Goal: Task Accomplishment & Management: Complete application form

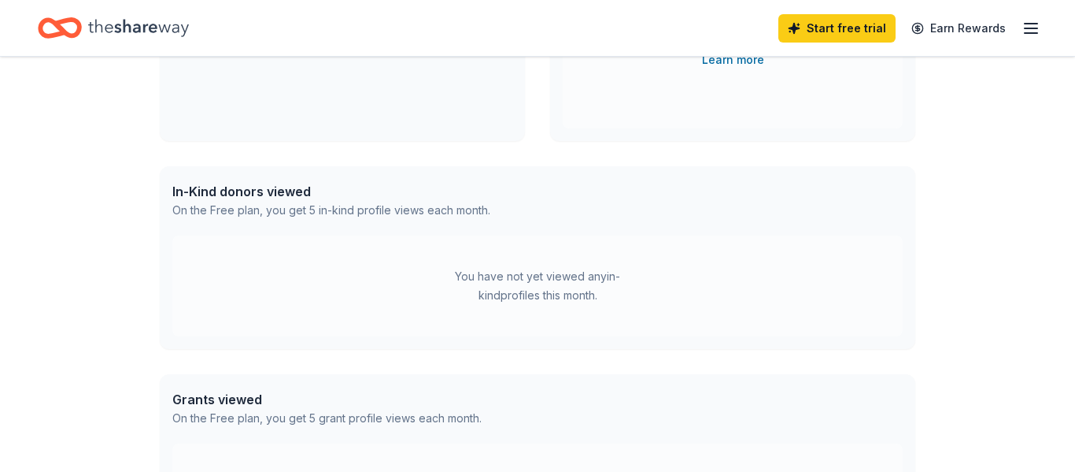
scroll to position [298, 0]
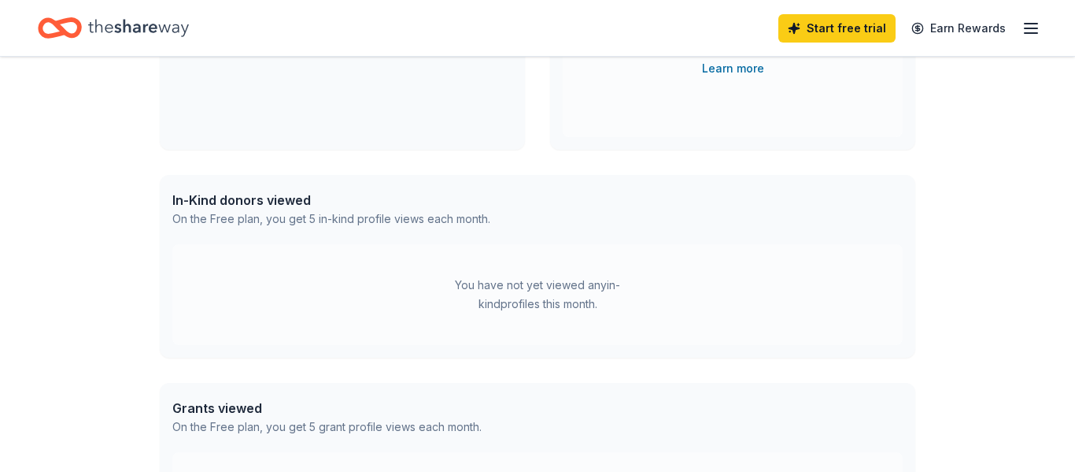
click at [265, 204] on div "In-Kind donors viewed" at bounding box center [331, 200] width 318 height 19
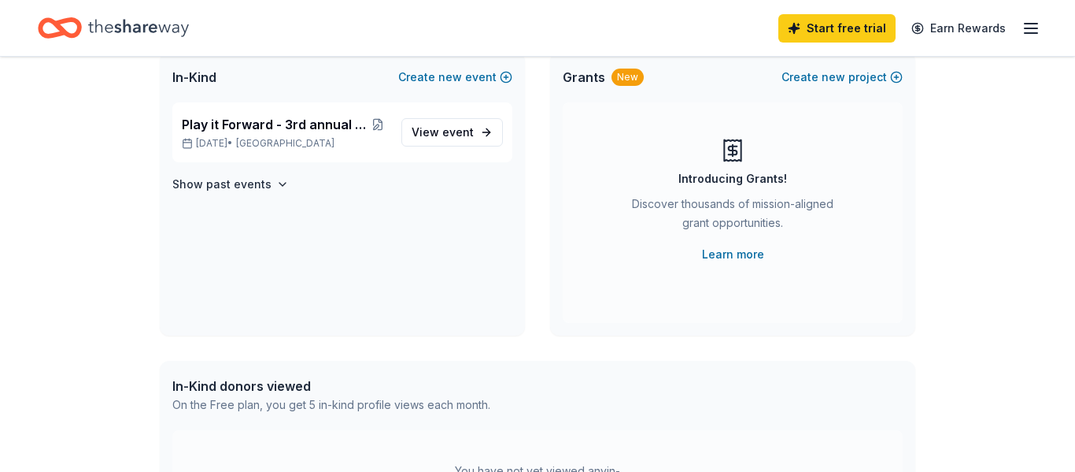
scroll to position [0, 0]
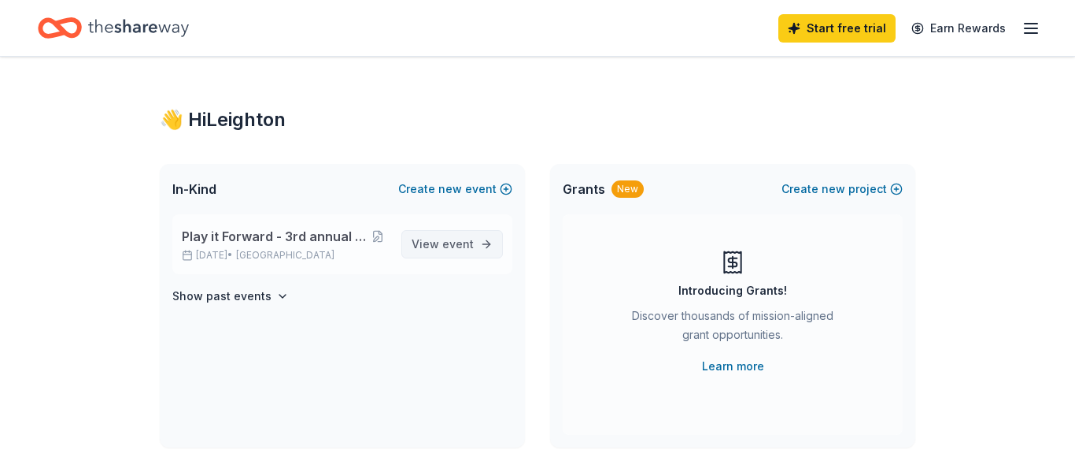
click at [448, 242] on span "event" at bounding box center [457, 243] width 31 height 13
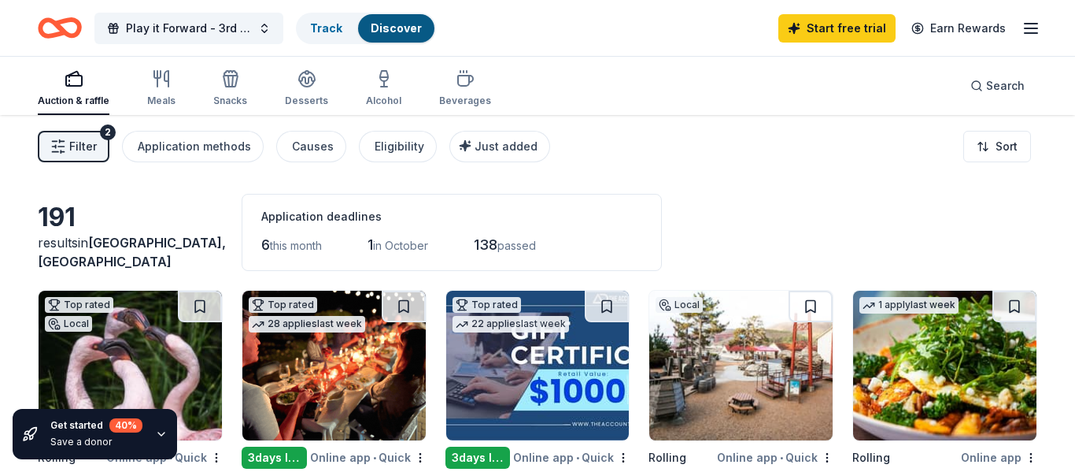
click at [91, 142] on span "Filter" at bounding box center [83, 146] width 28 height 19
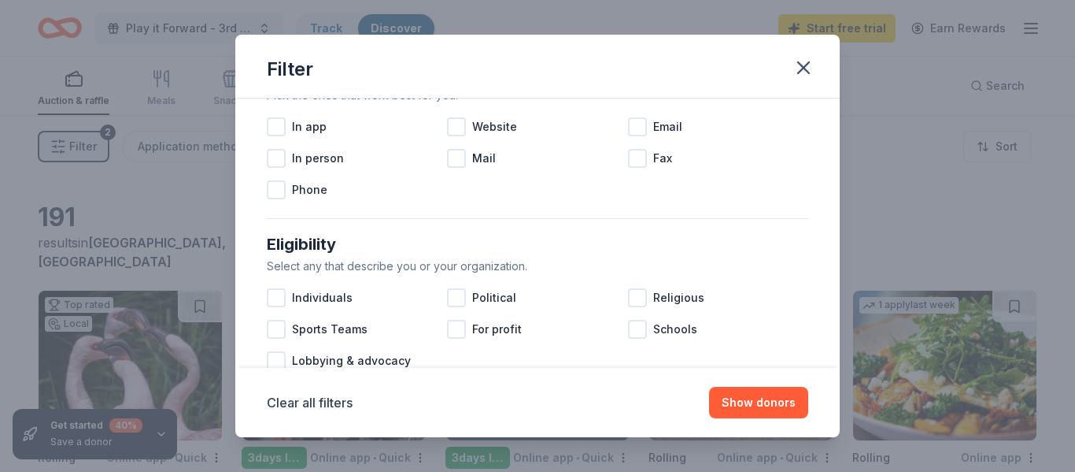
scroll to position [875, 0]
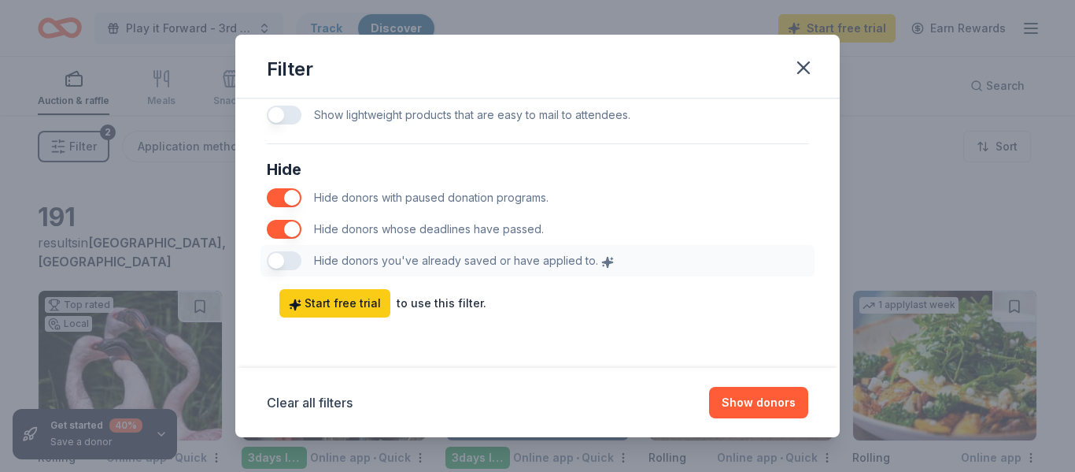
click at [516, 254] on div "Hide Hide donors with paused donation programs. Hide donors whose deadlines hav…" at bounding box center [538, 216] width 554 height 132
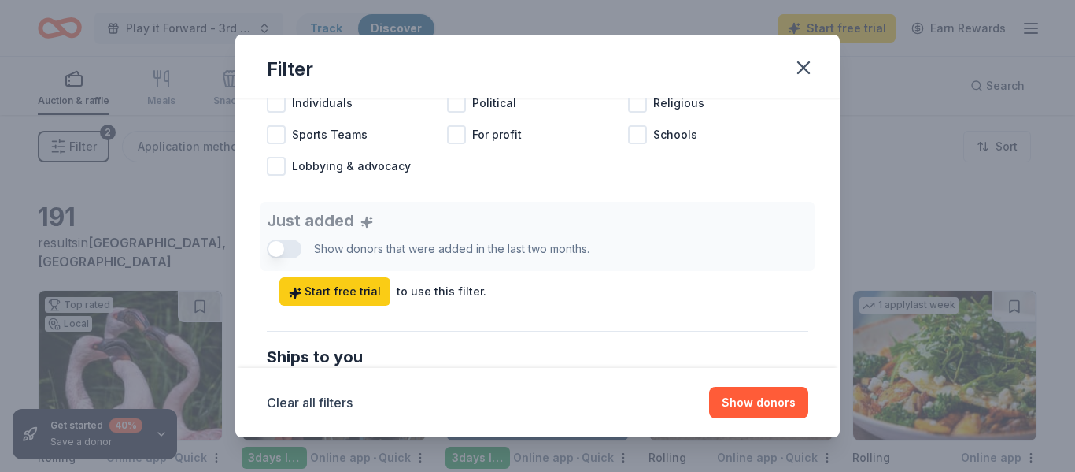
scroll to position [522, 0]
click at [767, 399] on button "Show donors" at bounding box center [758, 402] width 99 height 31
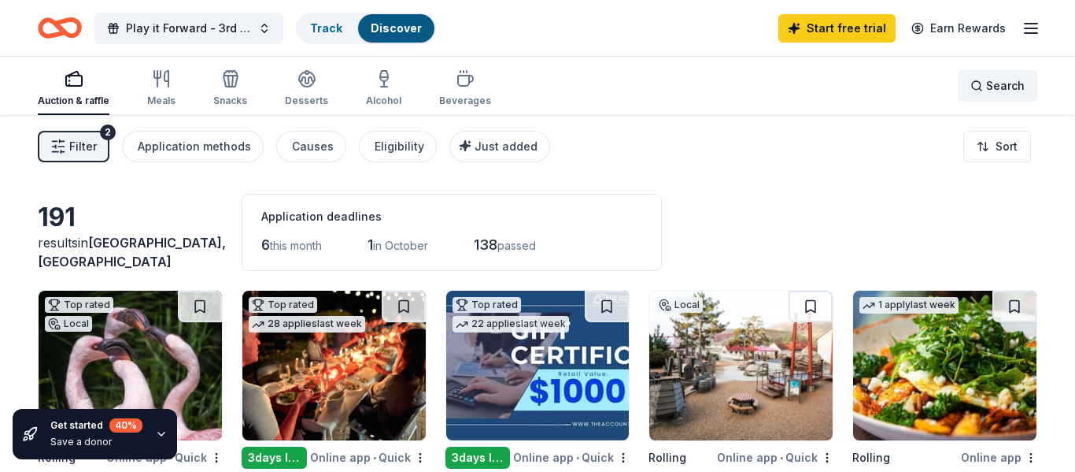
click at [1007, 90] on span "Search" at bounding box center [1005, 85] width 39 height 19
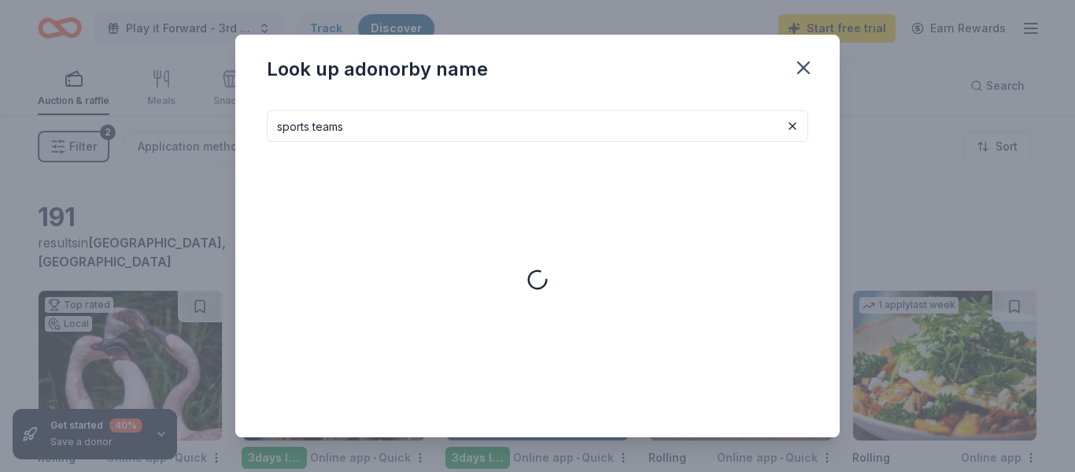
type input "sports teams"
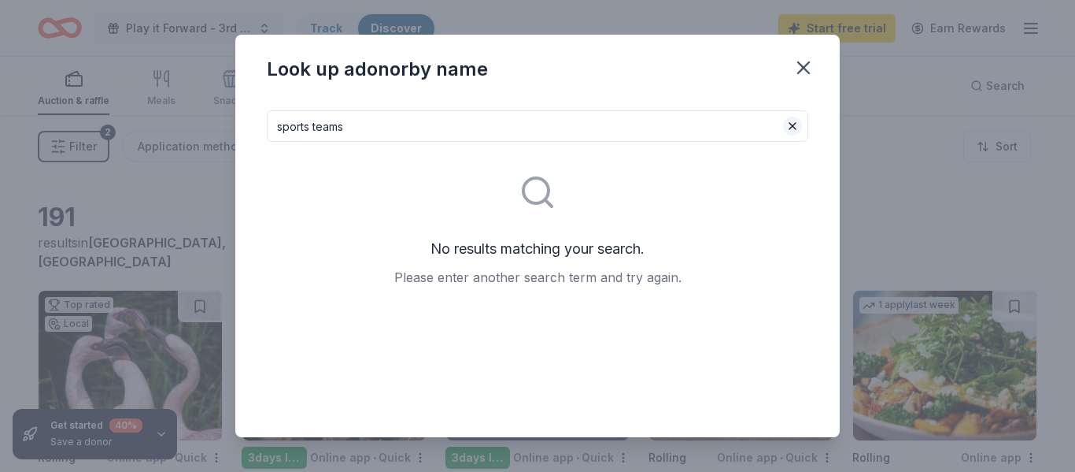
click at [797, 126] on button at bounding box center [792, 126] width 19 height 19
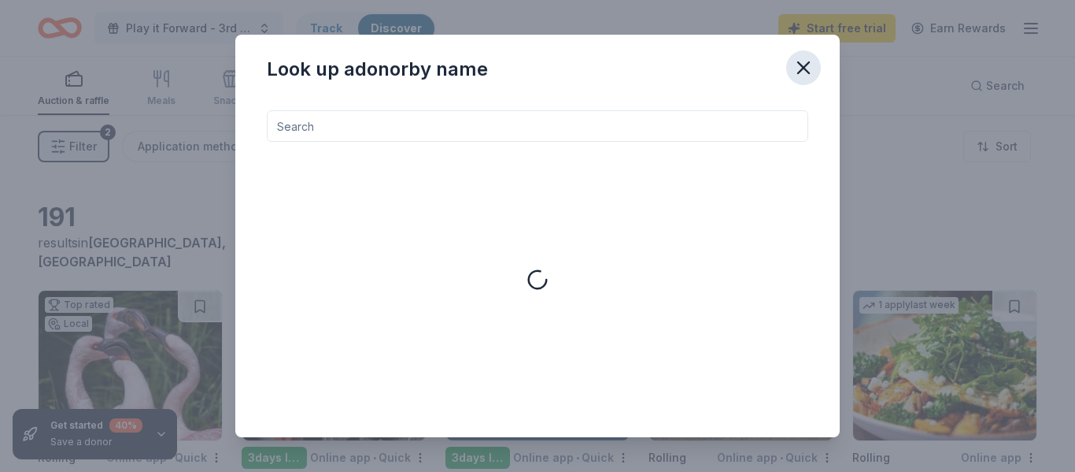
click at [801, 72] on icon "button" at bounding box center [804, 68] width 22 height 22
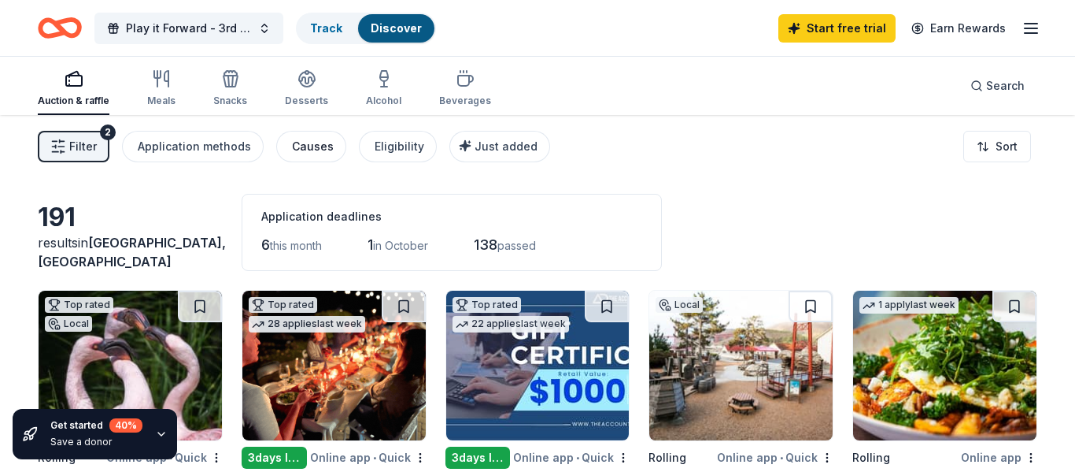
click at [312, 149] on div "Causes" at bounding box center [313, 146] width 42 height 19
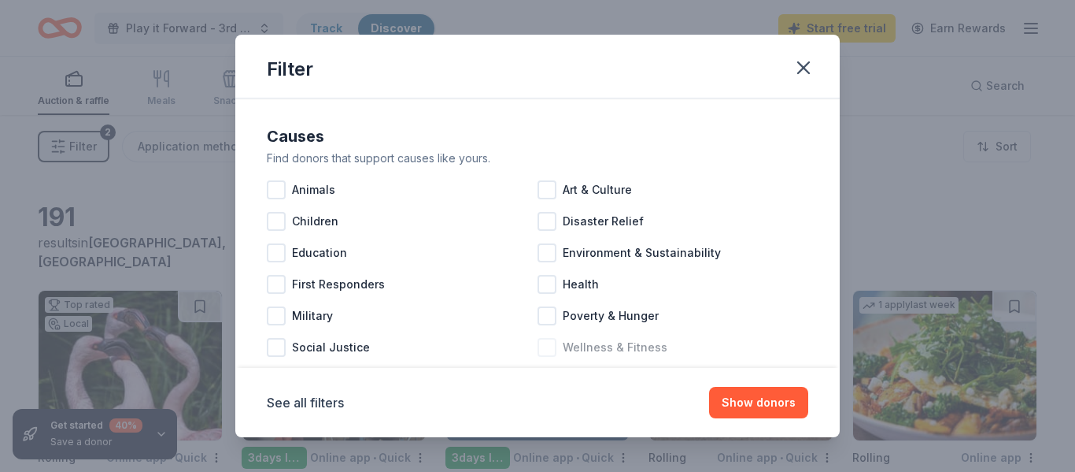
click at [545, 349] on div at bounding box center [547, 347] width 19 height 19
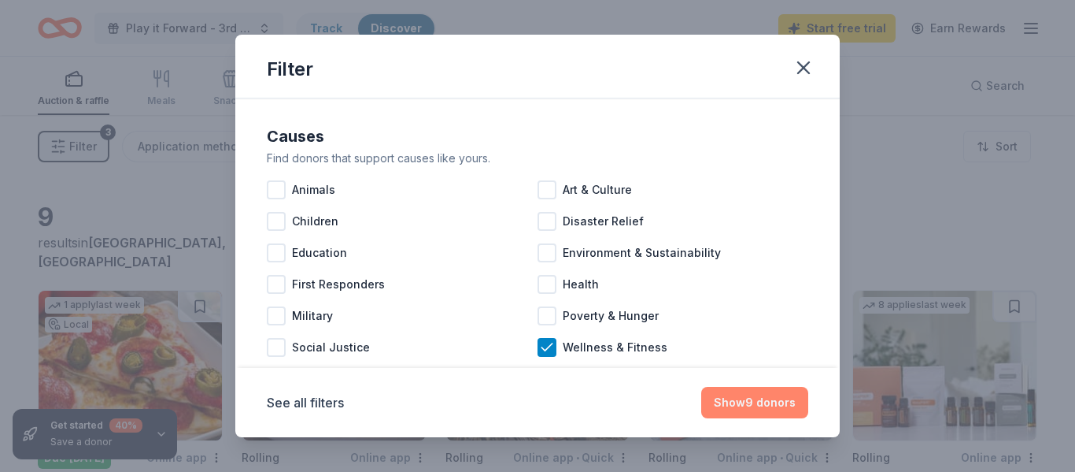
click at [734, 404] on button "Show 9 donors" at bounding box center [754, 402] width 107 height 31
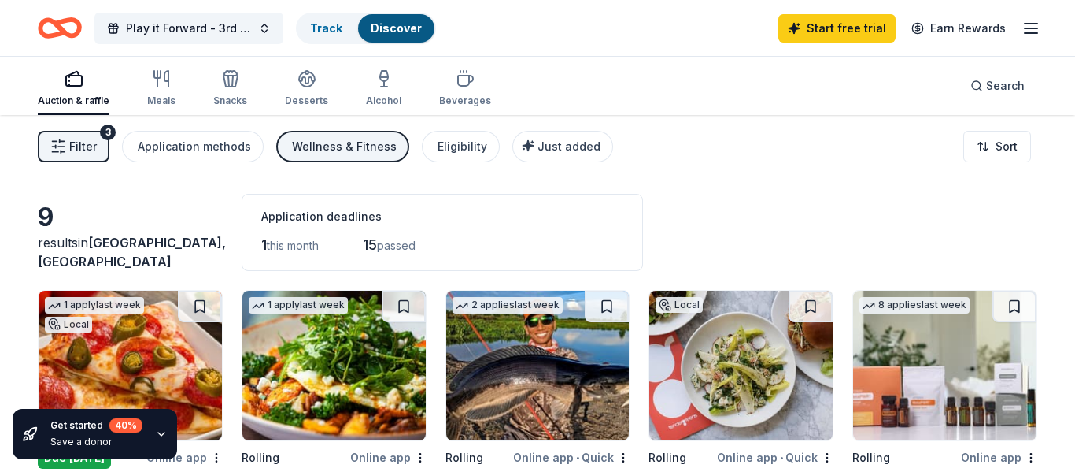
click at [87, 153] on span "Filter" at bounding box center [83, 146] width 28 height 19
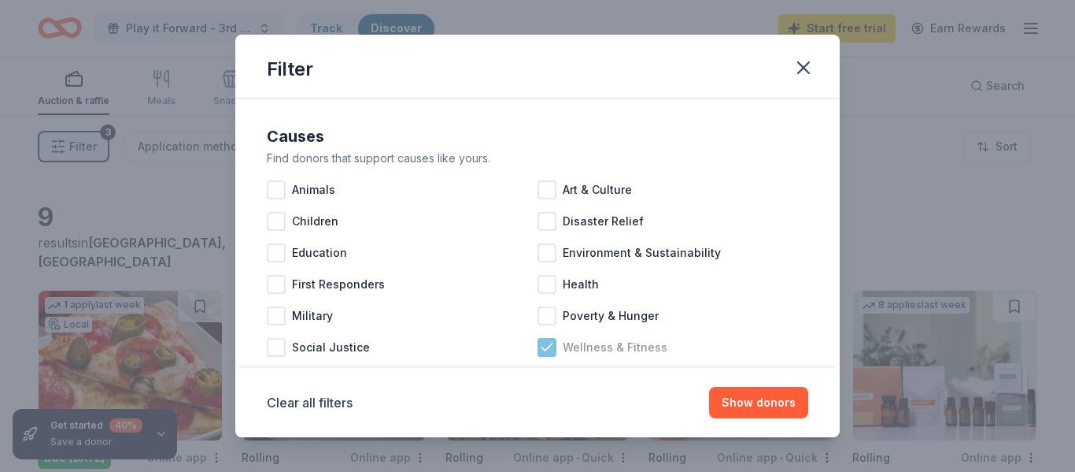
click at [549, 346] on icon at bounding box center [547, 346] width 10 height 7
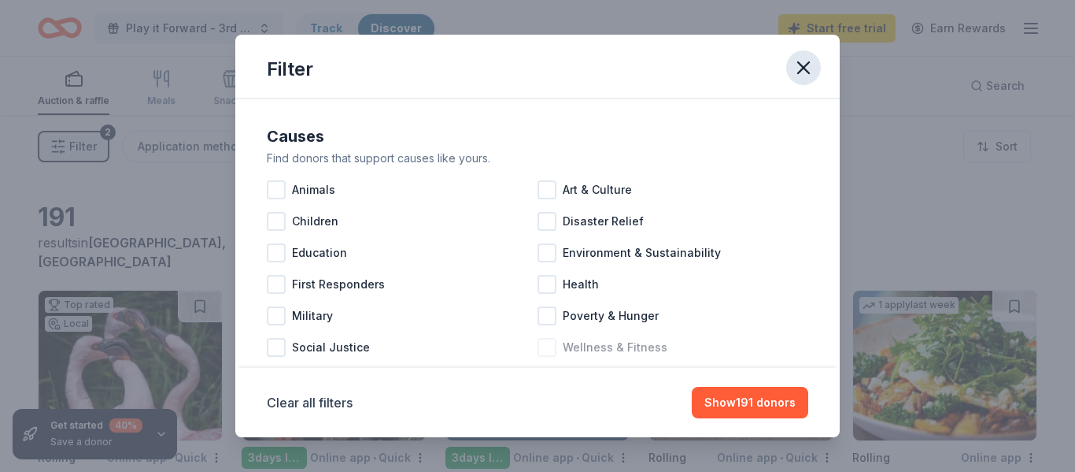
click at [805, 69] on icon "button" at bounding box center [803, 67] width 11 height 11
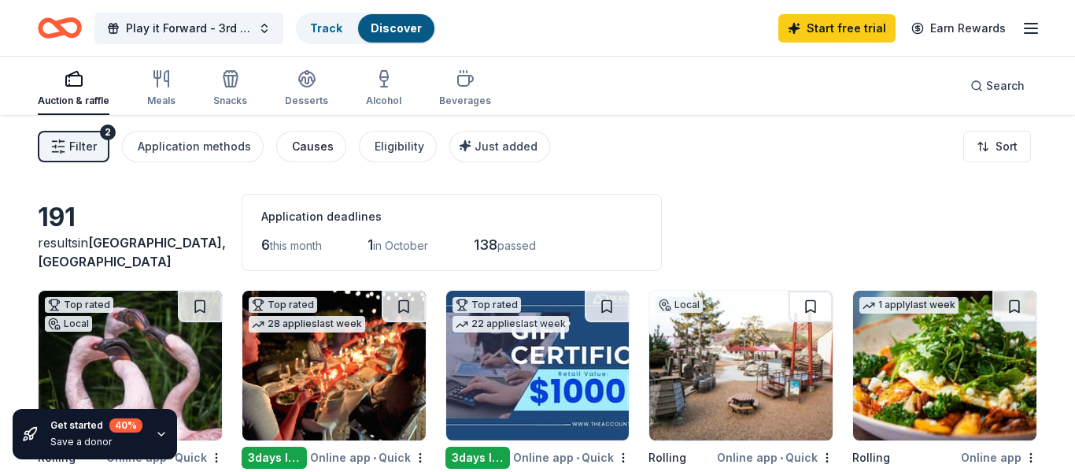
click at [302, 147] on div "Causes" at bounding box center [313, 146] width 42 height 19
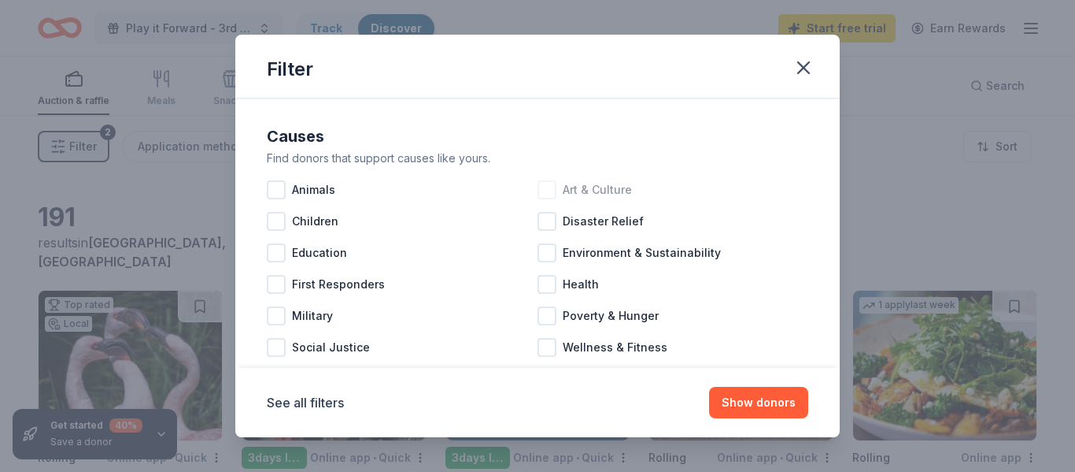
click at [541, 191] on div at bounding box center [547, 189] width 19 height 19
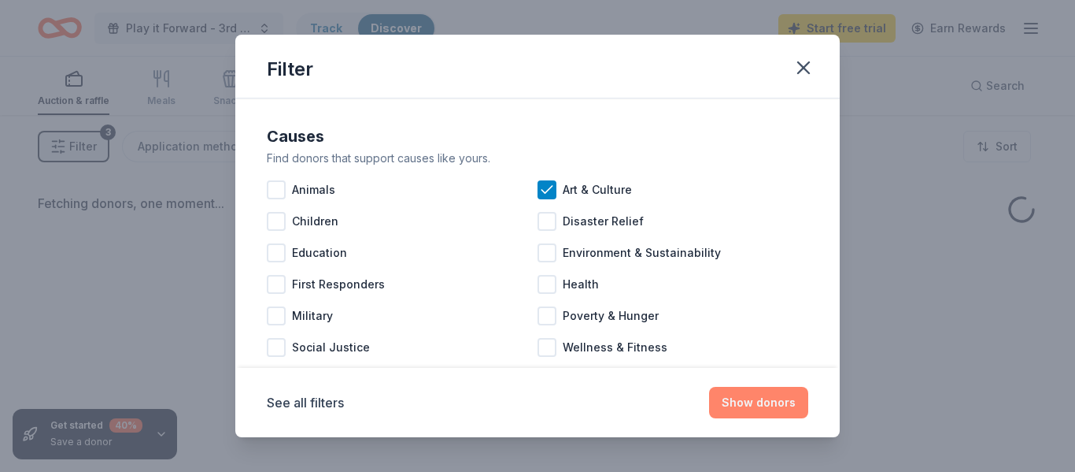
click at [766, 398] on button "Show donors" at bounding box center [758, 402] width 99 height 31
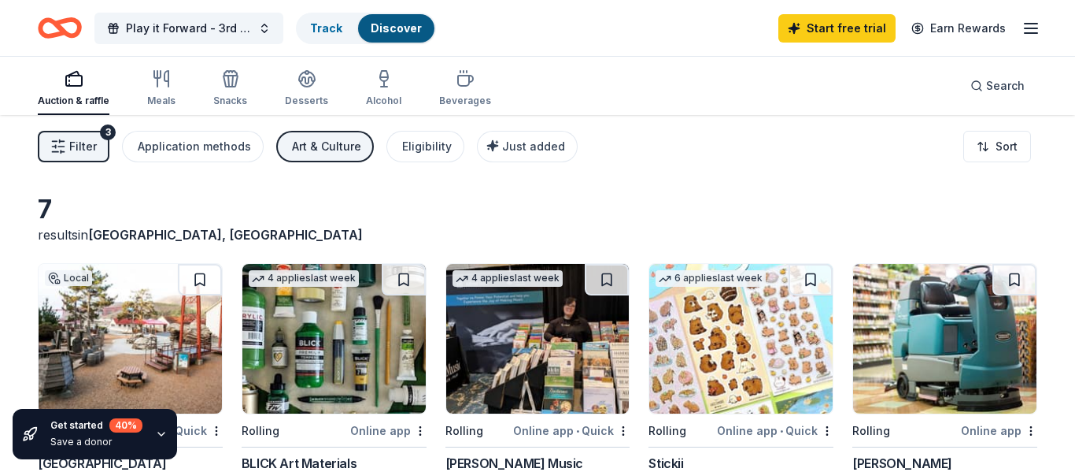
click at [330, 146] on div "Art & Culture" at bounding box center [326, 146] width 69 height 19
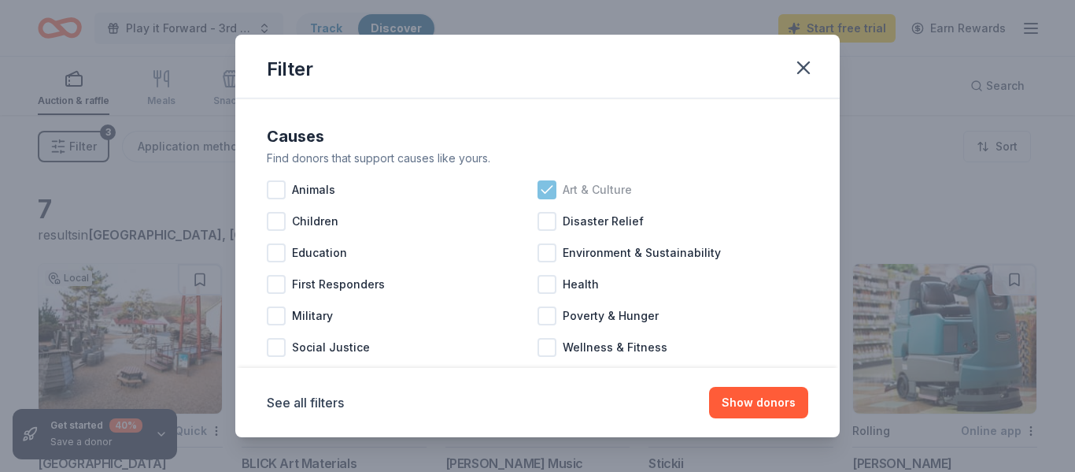
click at [545, 189] on icon at bounding box center [547, 190] width 16 height 16
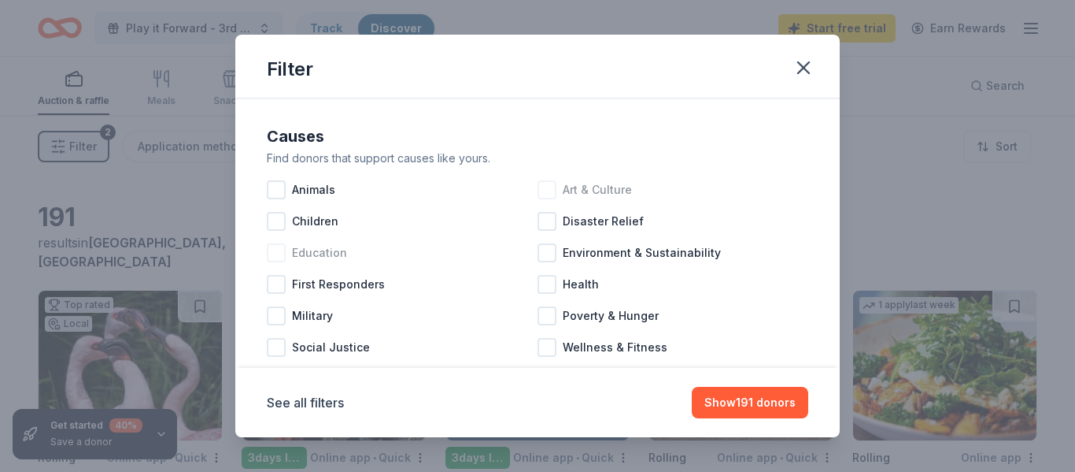
scroll to position [33, 0]
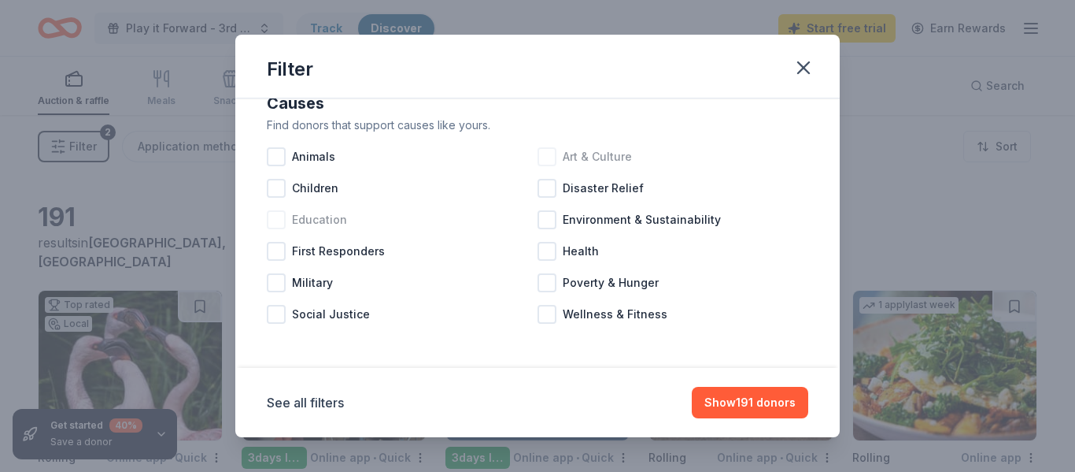
click at [278, 221] on div at bounding box center [276, 219] width 19 height 19
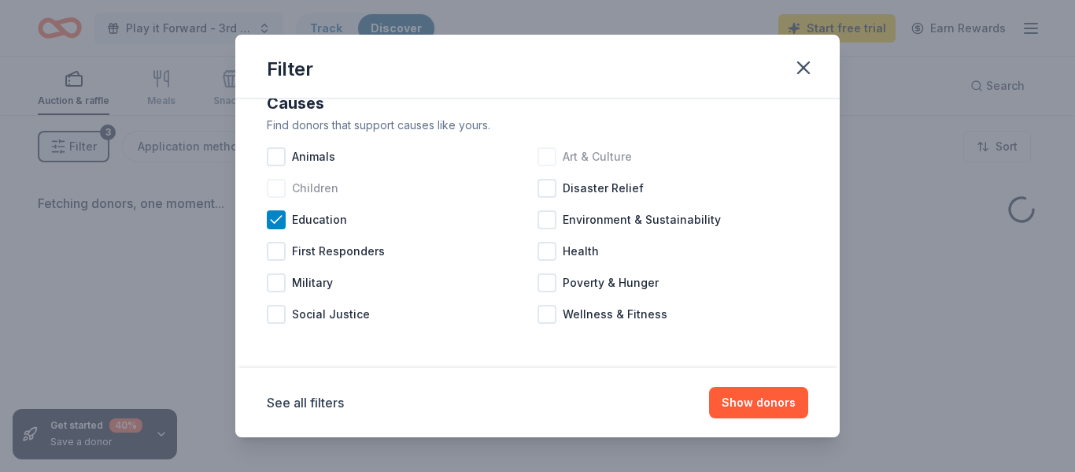
click at [277, 186] on div at bounding box center [276, 188] width 19 height 19
click at [790, 411] on button "Show donors" at bounding box center [758, 402] width 99 height 31
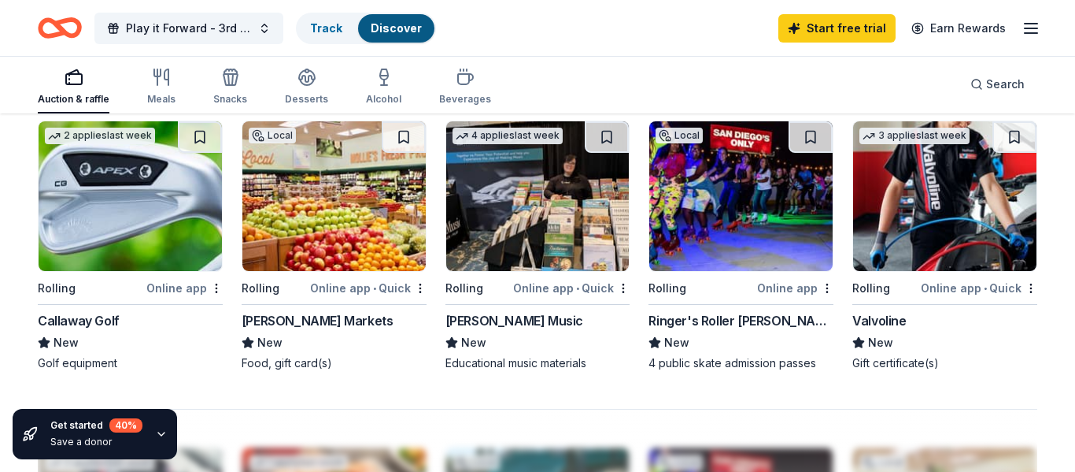
scroll to position [1077, 0]
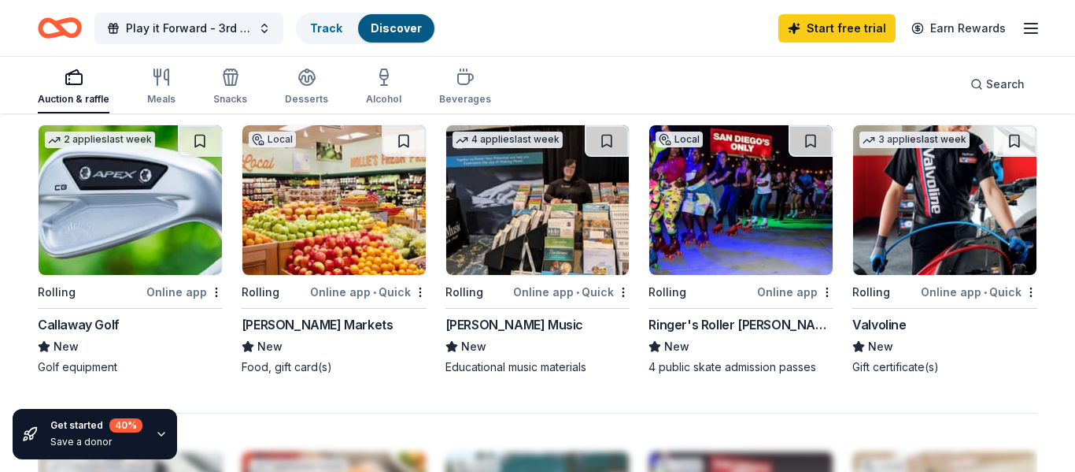
click at [140, 244] on img at bounding box center [130, 200] width 183 height 150
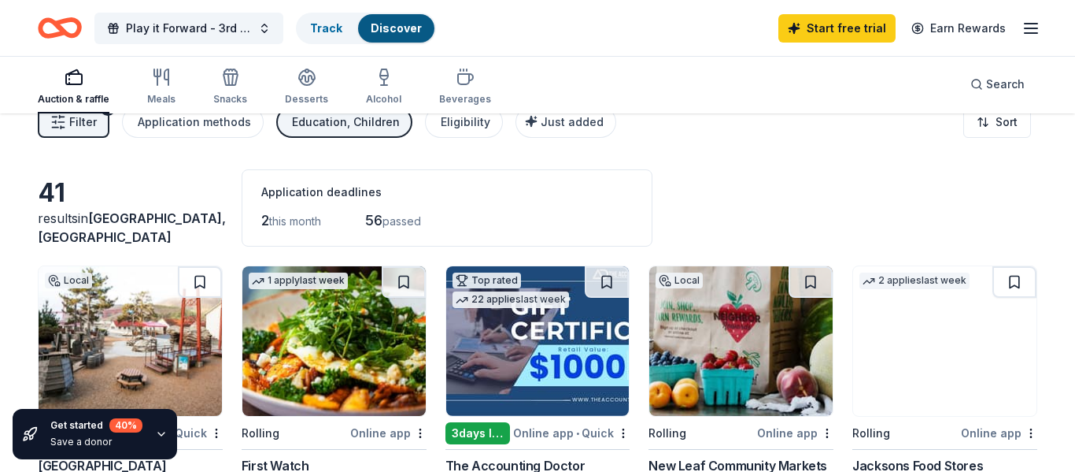
scroll to position [0, 0]
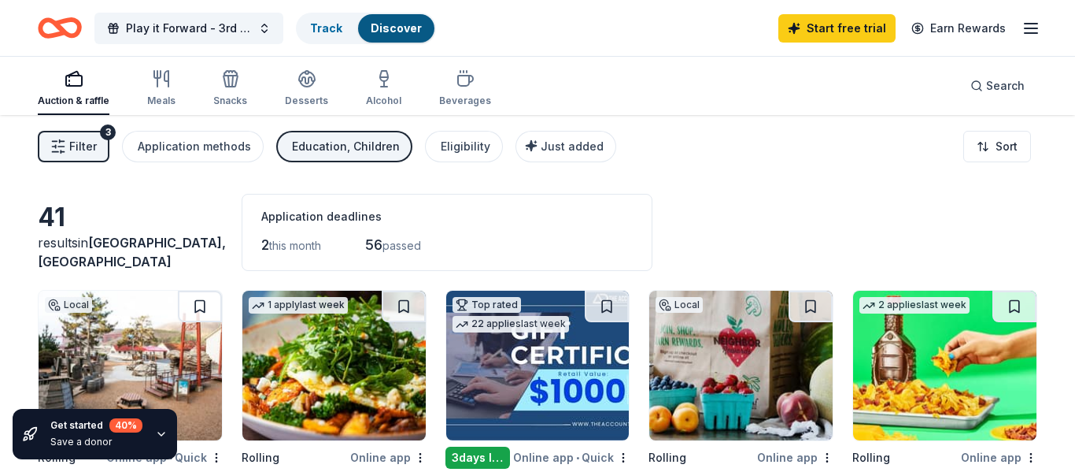
click at [345, 149] on div "Education, Children" at bounding box center [346, 146] width 108 height 19
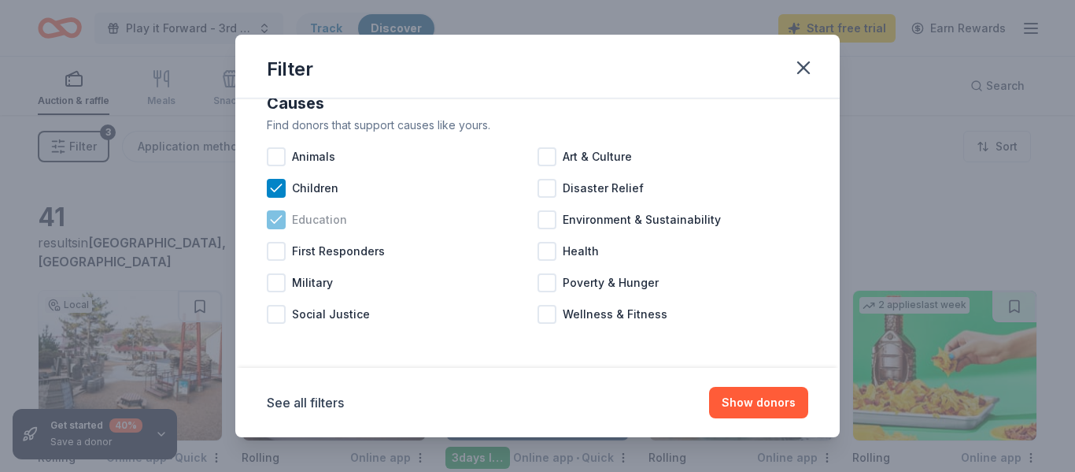
scroll to position [31, 0]
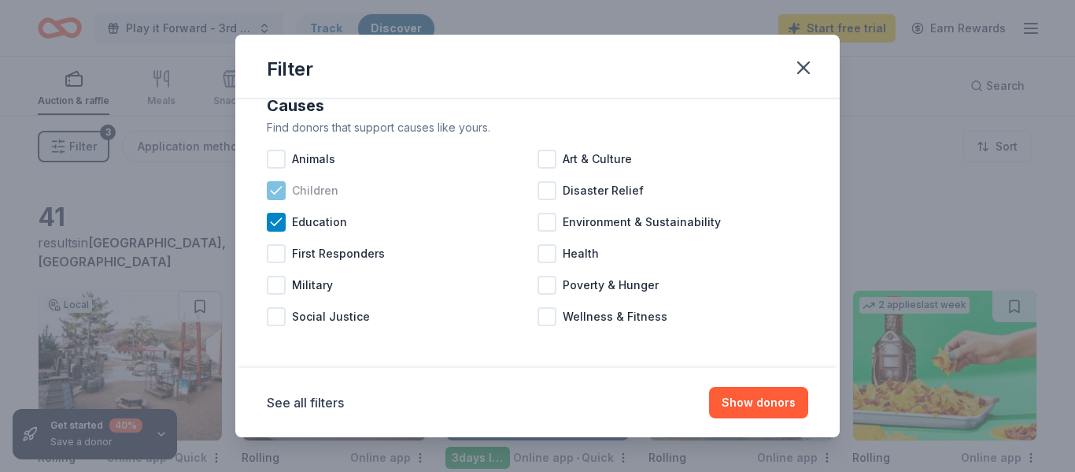
click at [280, 192] on icon at bounding box center [276, 191] width 16 height 16
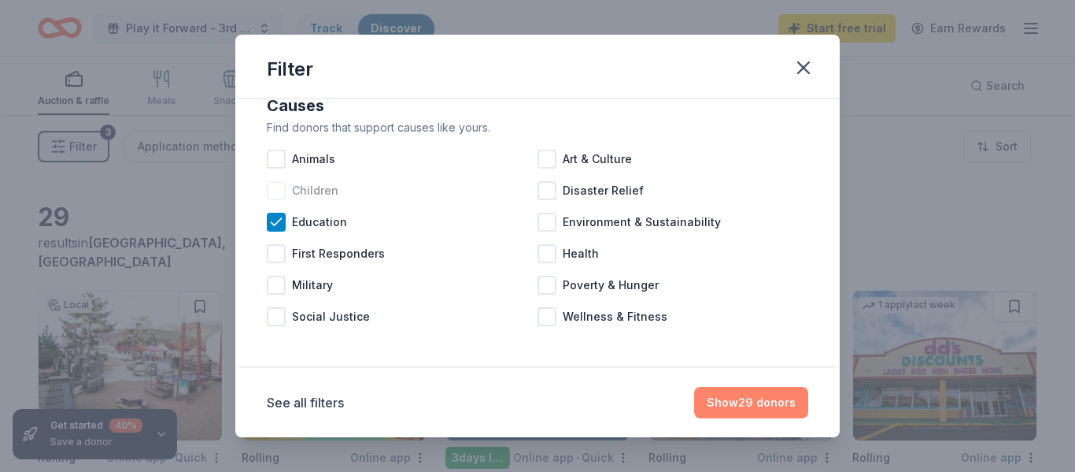
click at [723, 405] on button "Show 29 donors" at bounding box center [751, 402] width 114 height 31
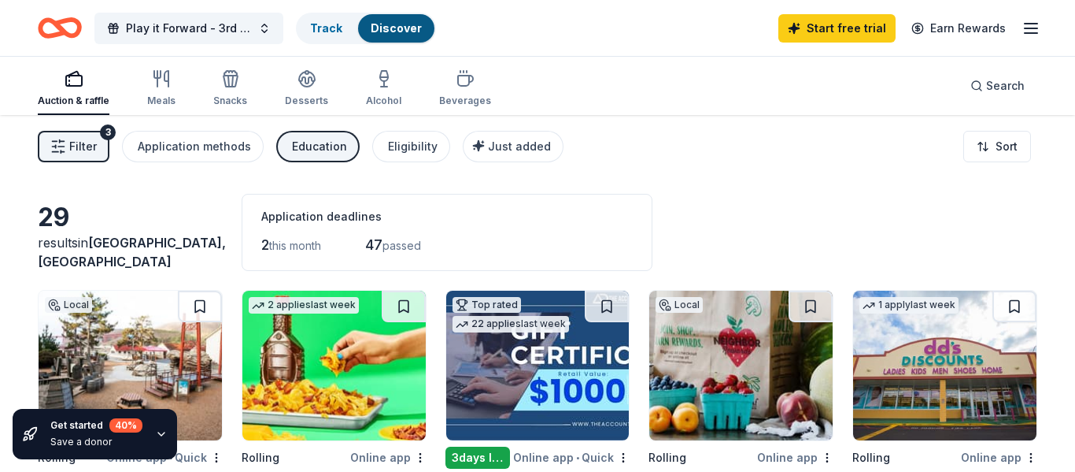
click at [327, 141] on div "Education" at bounding box center [319, 146] width 55 height 19
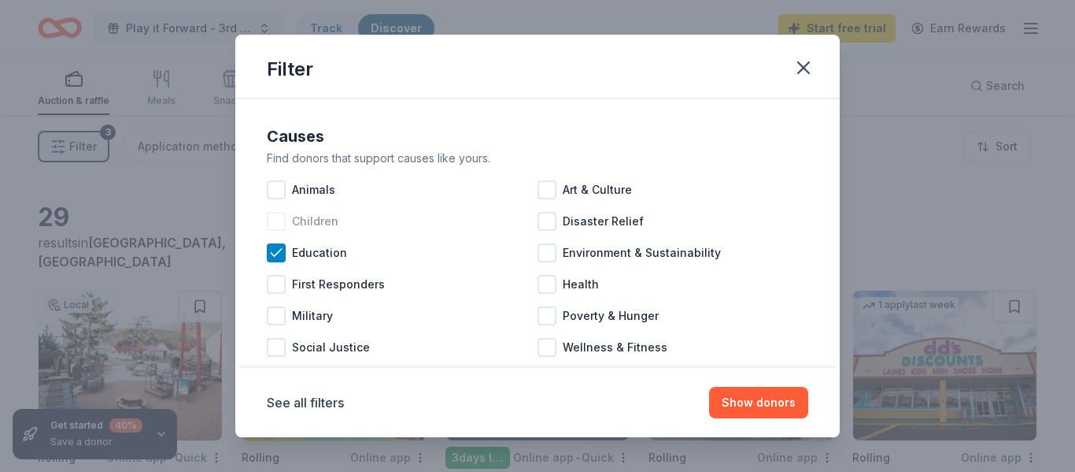
click at [278, 227] on div at bounding box center [276, 221] width 19 height 19
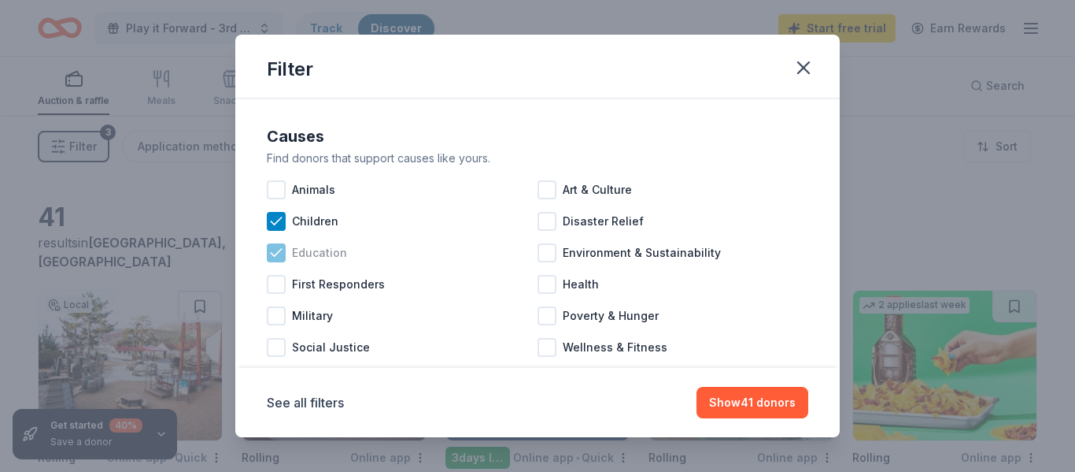
click at [276, 252] on icon at bounding box center [276, 253] width 16 height 16
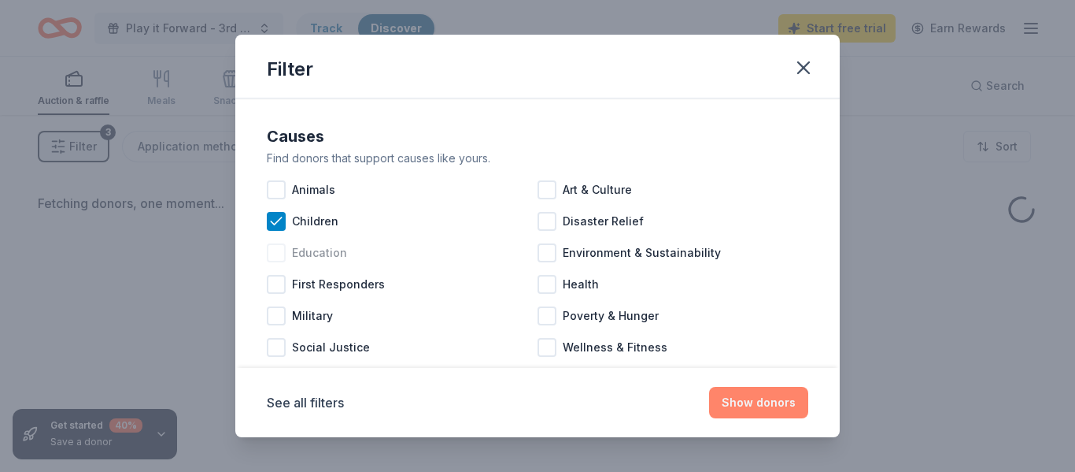
click at [794, 404] on button "Show donors" at bounding box center [758, 402] width 99 height 31
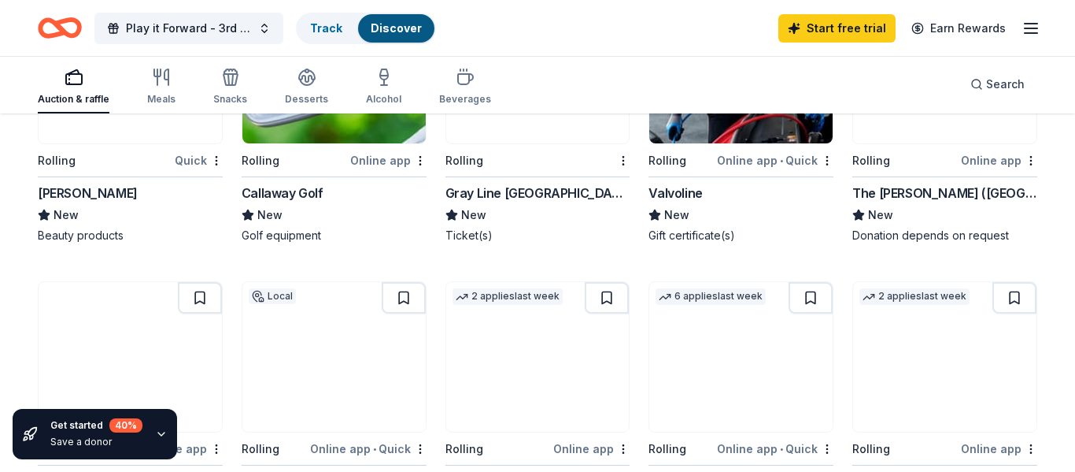
scroll to position [904, 0]
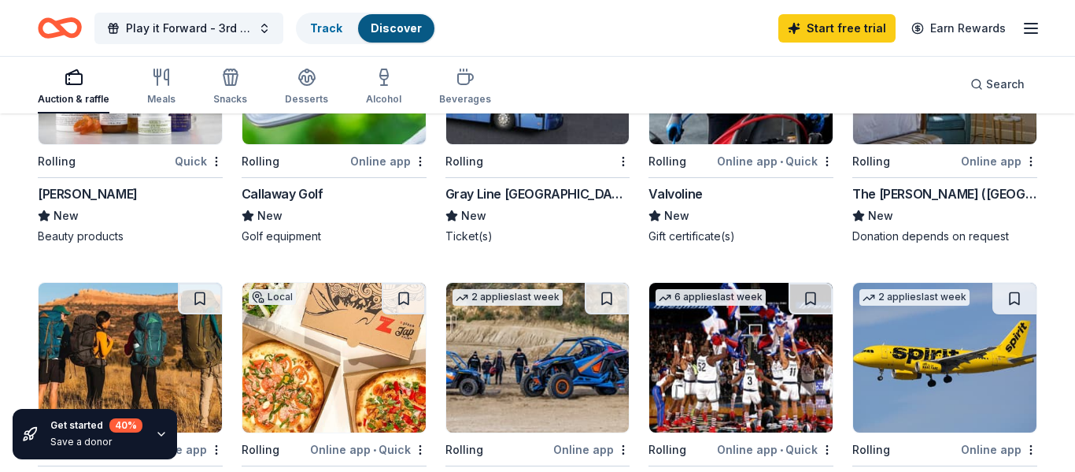
click at [741, 223] on div "New" at bounding box center [741, 215] width 185 height 19
click at [938, 149] on div "Local Rolling Online app The Ritz-Carlton (Half Moon Bay) New Donation depends …" at bounding box center [945, 119] width 185 height 250
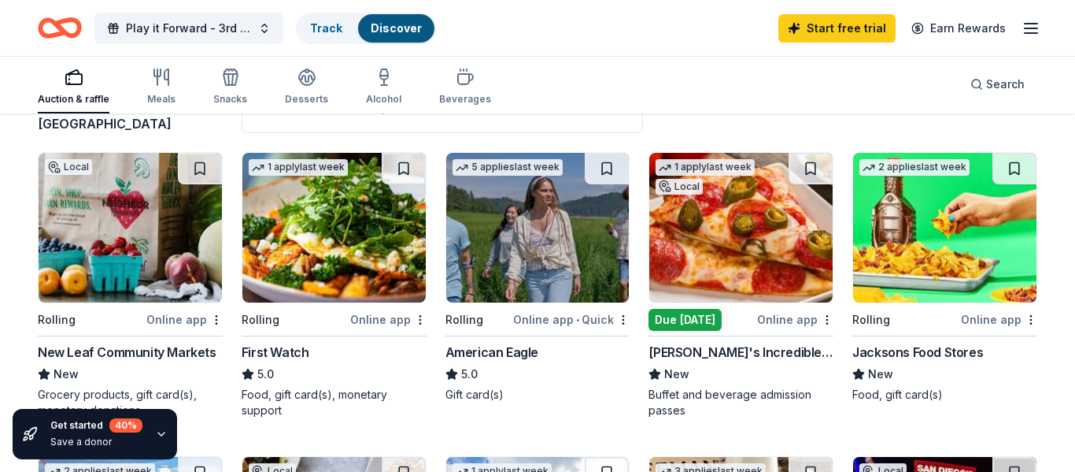
scroll to position [0, 0]
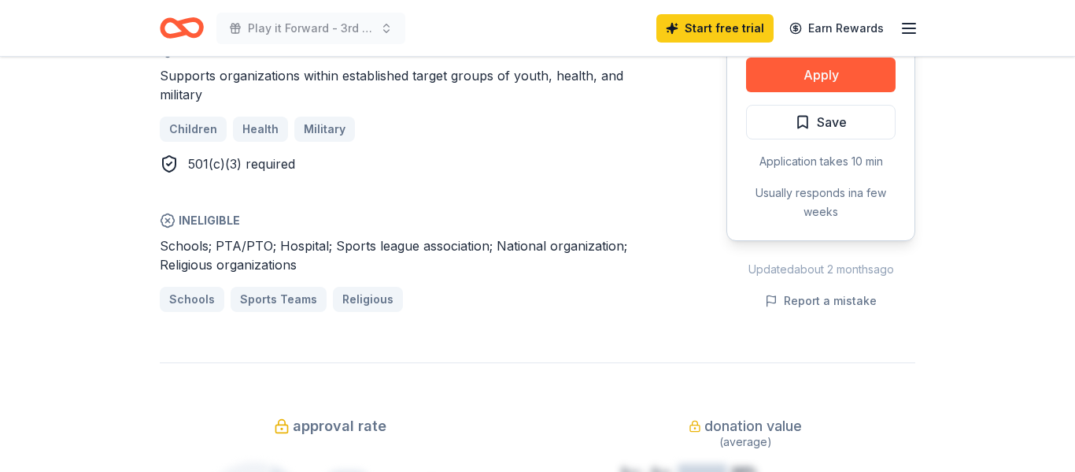
scroll to position [912, 0]
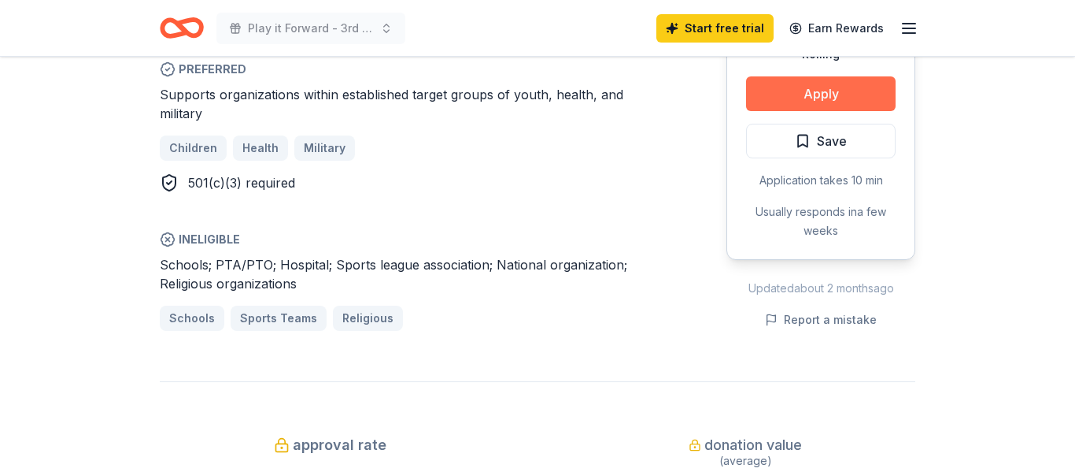
click at [857, 95] on button "Apply" at bounding box center [821, 93] width 150 height 35
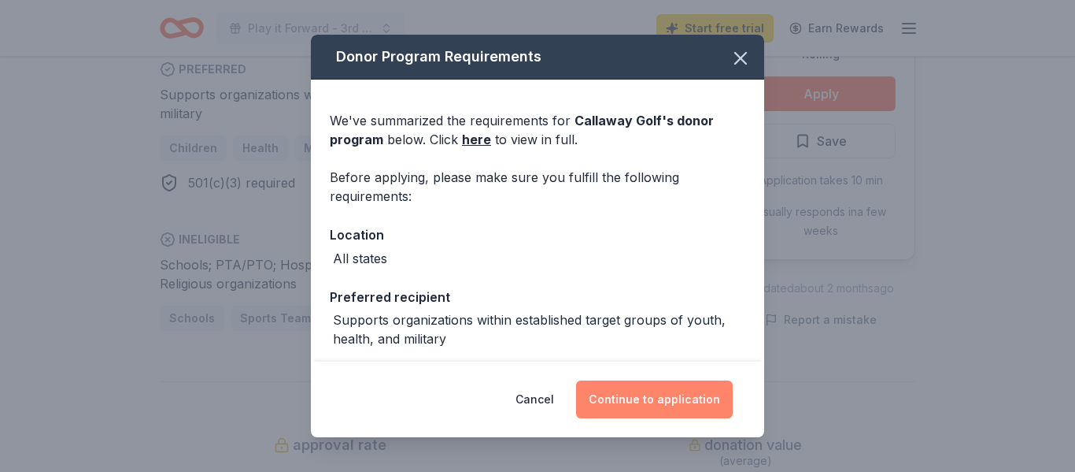
click at [647, 410] on button "Continue to application" at bounding box center [654, 399] width 157 height 38
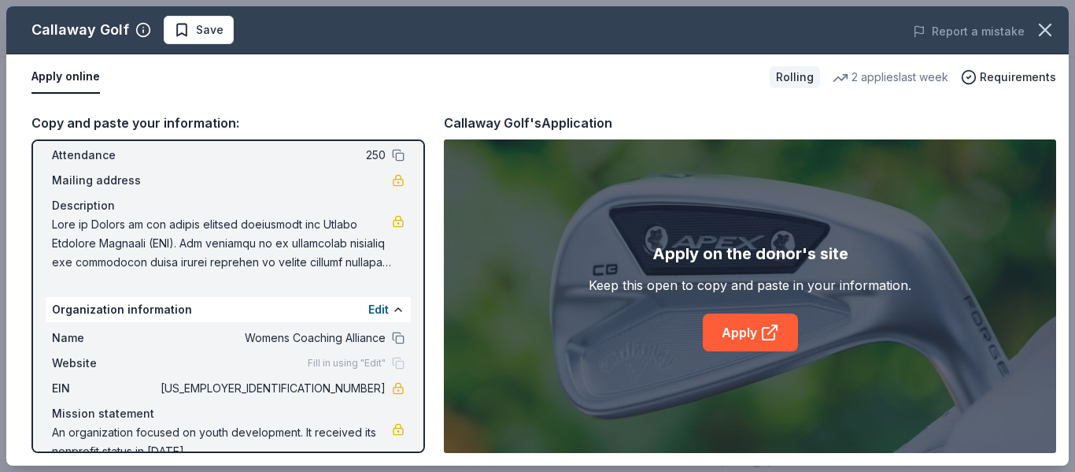
scroll to position [118, 0]
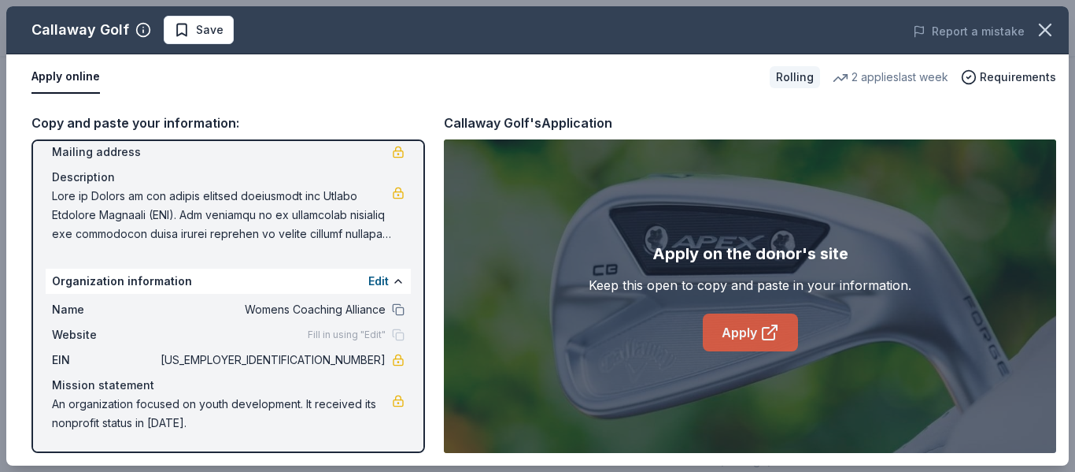
click at [757, 338] on link "Apply" at bounding box center [750, 332] width 95 height 38
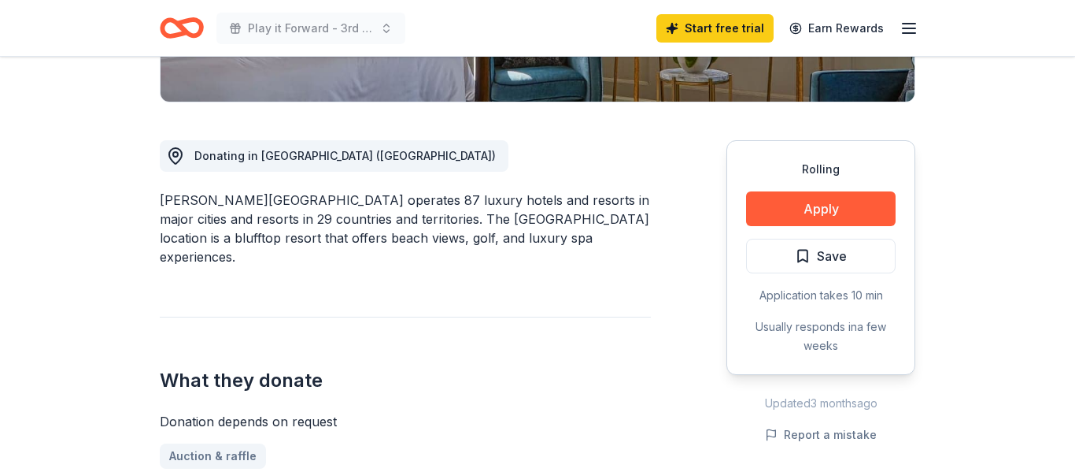
scroll to position [359, 0]
